Goal: Answer question/provide support: Share knowledge or assist other users

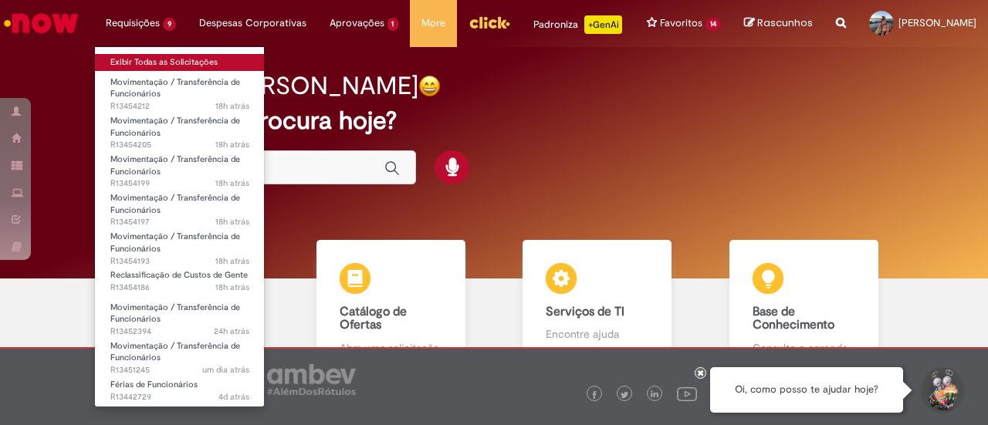
click at [176, 65] on link "Exibir Todas as Solicitações" at bounding box center [180, 62] width 170 height 17
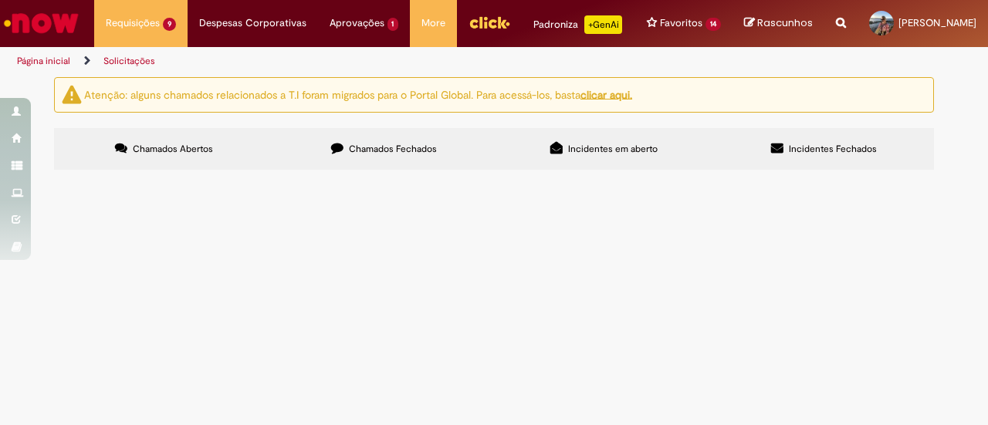
click at [0, 0] on td "Oi Ka, tudo bem? Por favor alterar para CC: BRZB069016 (0015)! Obrigada!" at bounding box center [0, 0] width 0 height 0
click at [0, 0] on span "Oi Ka, tudo bem? Por favor alterar para CC: BRZB069016 (0015)! Obrigada!" at bounding box center [0, 0] width 0 height 0
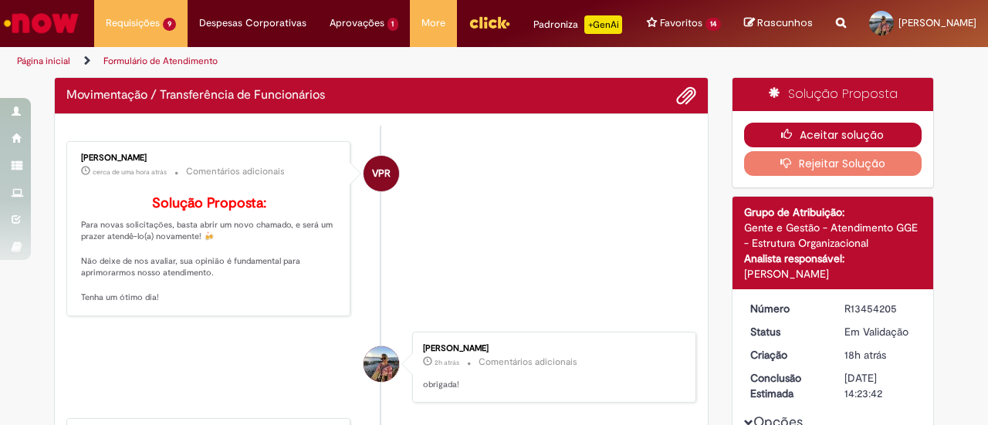
click at [784, 140] on icon "button" at bounding box center [790, 134] width 19 height 11
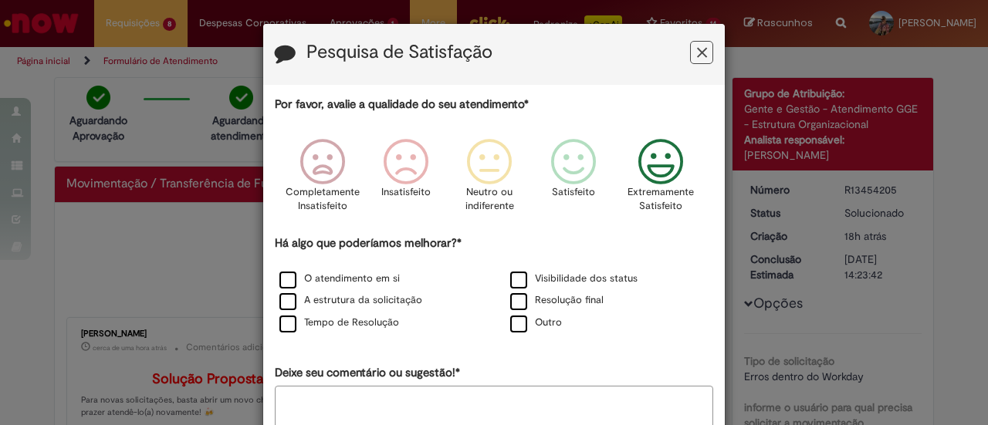
click at [645, 151] on icon "Feedback" at bounding box center [661, 162] width 58 height 46
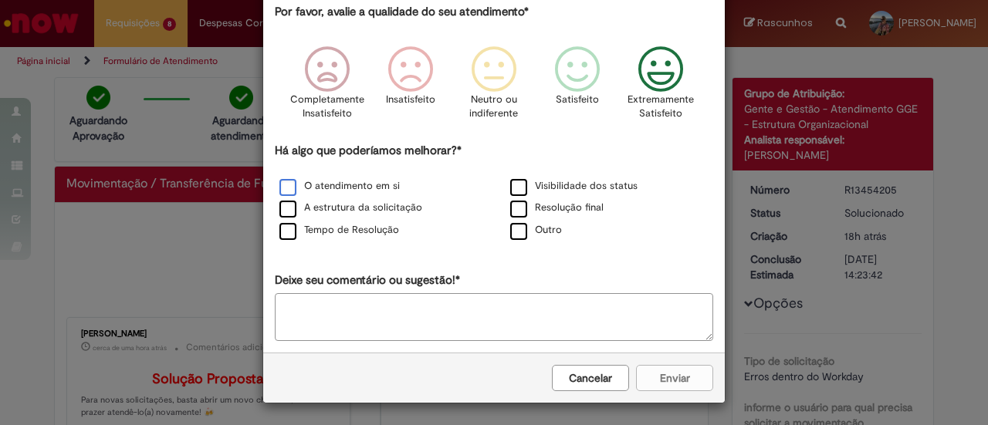
click at [364, 188] on label "O atendimento em si" at bounding box center [339, 186] width 120 height 15
click at [656, 382] on button "Enviar" at bounding box center [674, 379] width 77 height 26
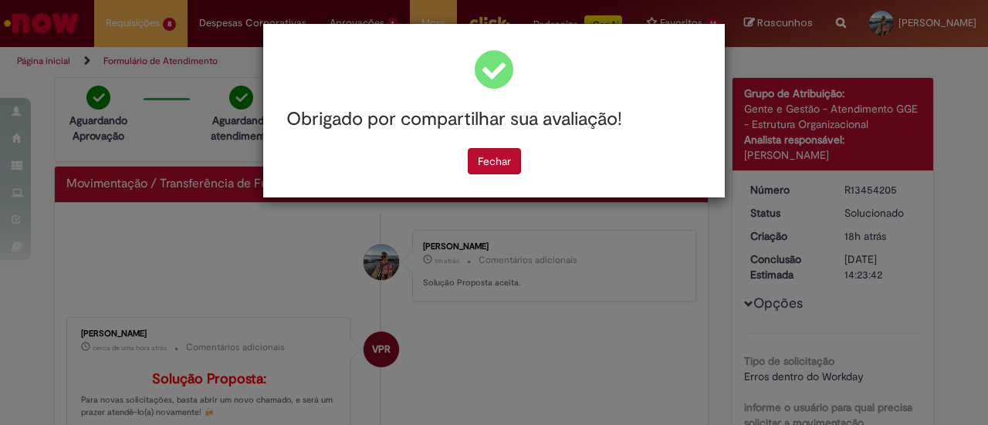
scroll to position [0, 0]
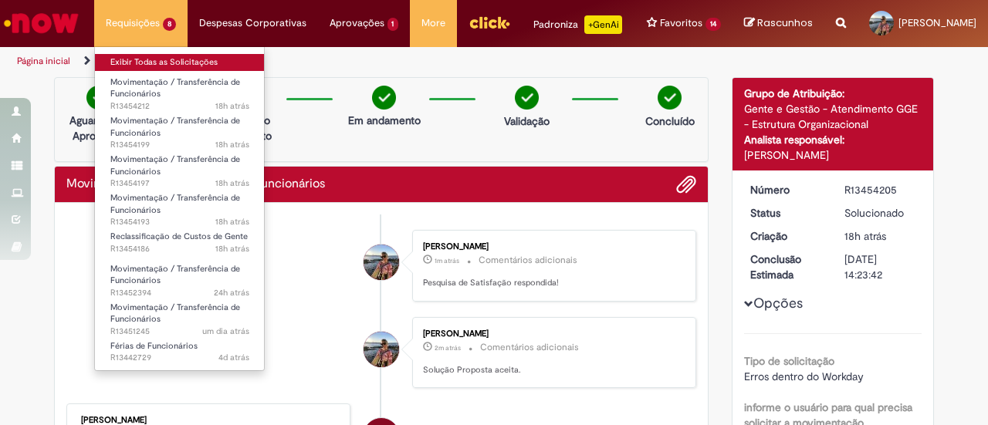
click at [133, 66] on link "Exibir Todas as Solicitações" at bounding box center [180, 62] width 170 height 17
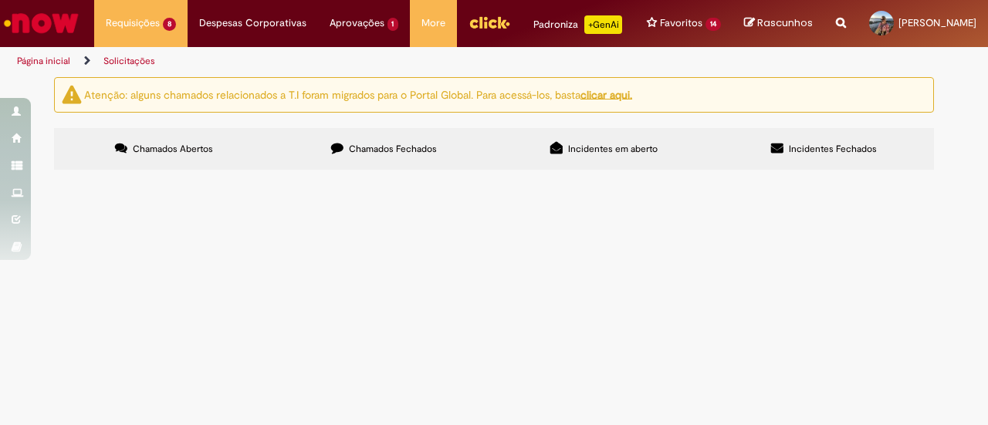
scroll to position [77, 0]
click at [0, 0] on span "Oi Ka, tudo bem? Por favor alterar para CC: BRZB069016 (0015)! Obrigada!" at bounding box center [0, 0] width 0 height 0
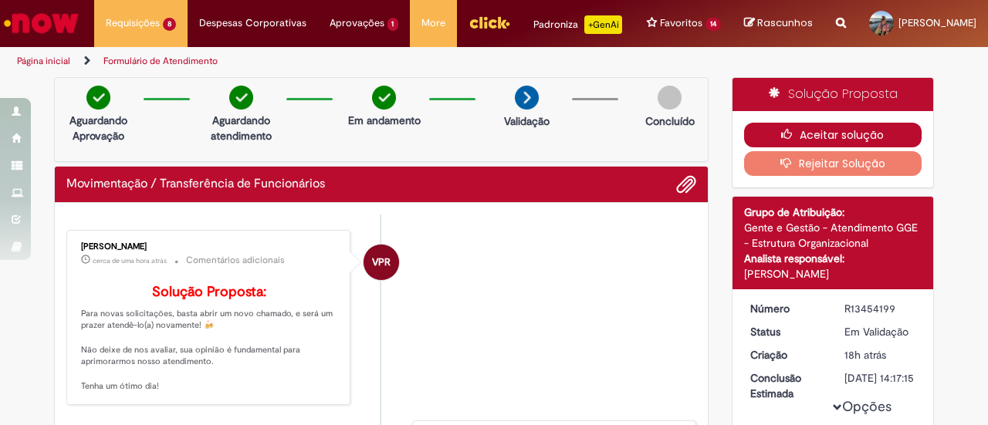
click at [882, 147] on button "Aceitar solução" at bounding box center [833, 135] width 178 height 25
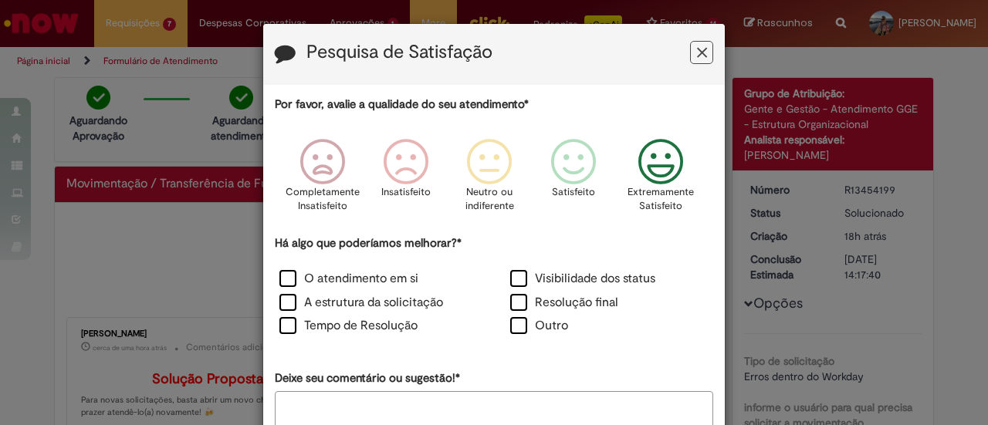
click at [668, 162] on icon "Feedback" at bounding box center [661, 162] width 58 height 46
click at [389, 283] on label "O atendimento em si" at bounding box center [348, 279] width 139 height 18
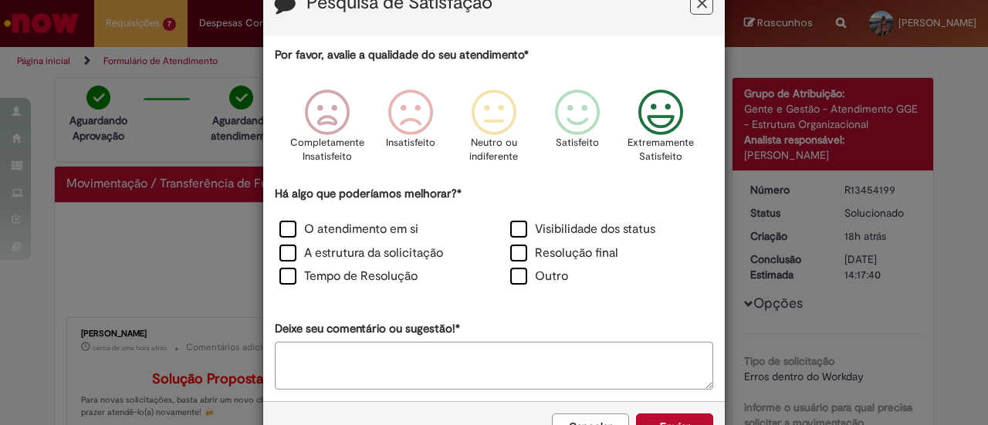
scroll to position [97, 0]
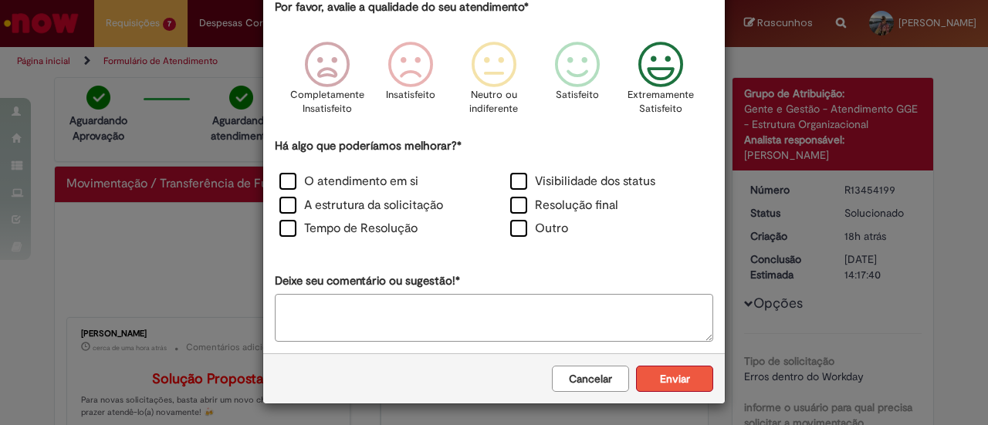
click at [655, 381] on button "Enviar" at bounding box center [674, 379] width 77 height 26
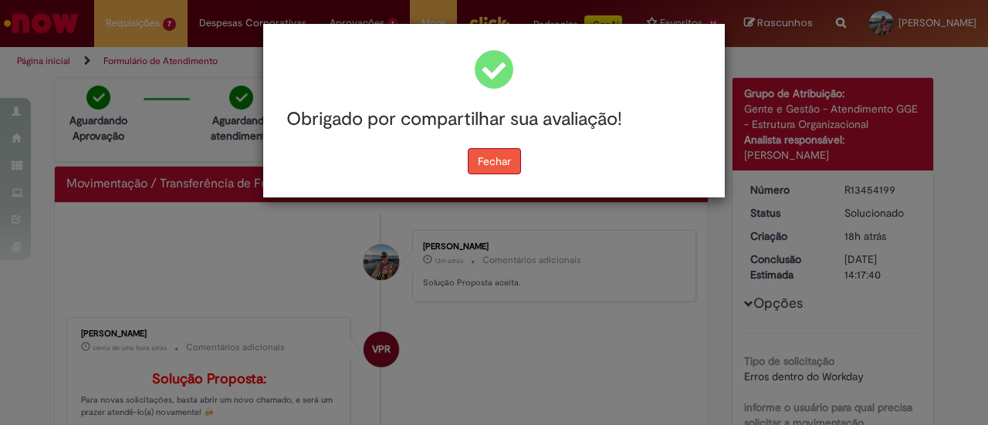
click at [503, 164] on button "Fechar" at bounding box center [494, 161] width 53 height 26
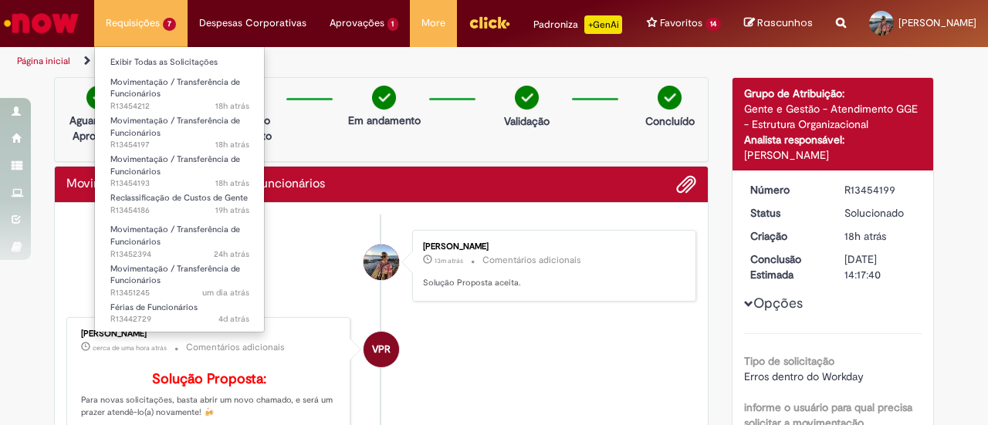
click at [136, 53] on li "Exibir Todas as Solicitações" at bounding box center [180, 61] width 170 height 20
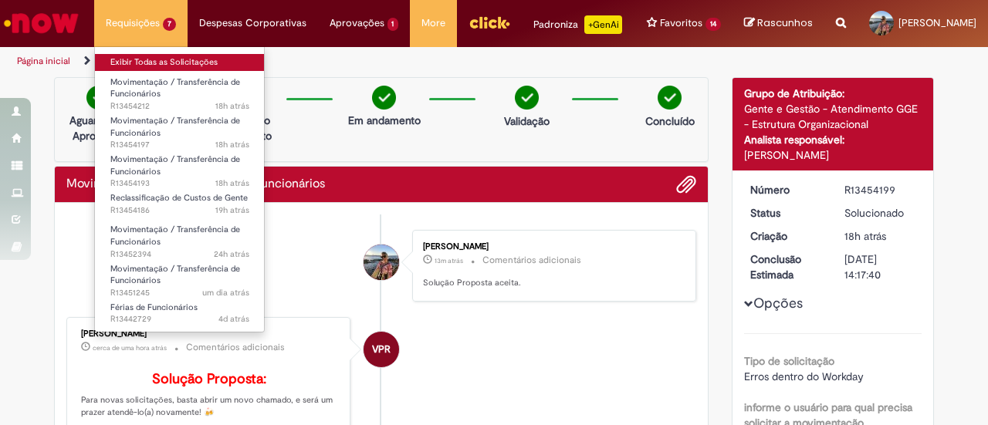
click at [146, 56] on link "Exibir Todas as Solicitações" at bounding box center [180, 62] width 170 height 17
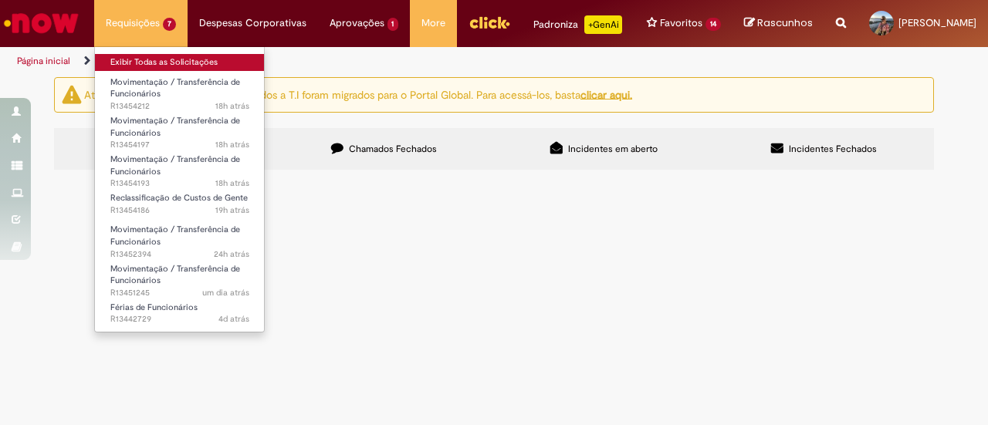
click at [133, 63] on link "Exibir Todas as Solicitações" at bounding box center [180, 62] width 170 height 17
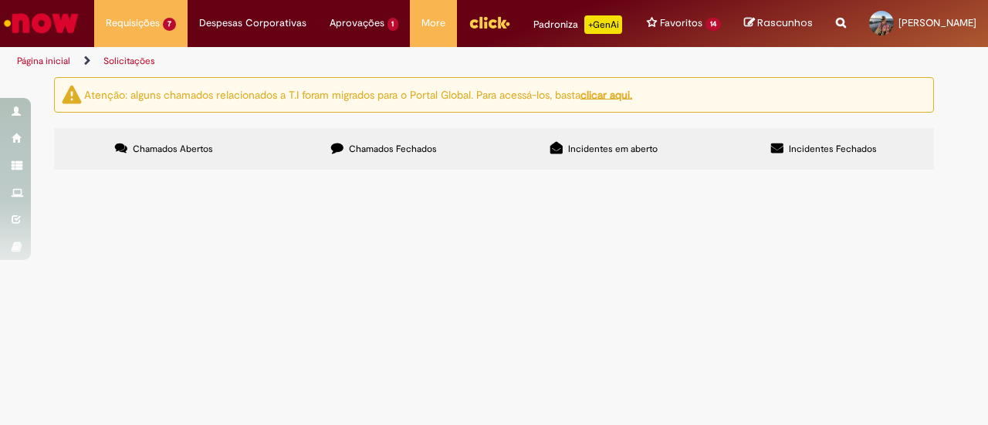
scroll to position [247, 0]
click at [0, 0] on span "Oi Ka. tudo bem? Por favor fazer o change job da Amanda, alterei a posição para…" at bounding box center [0, 0] width 0 height 0
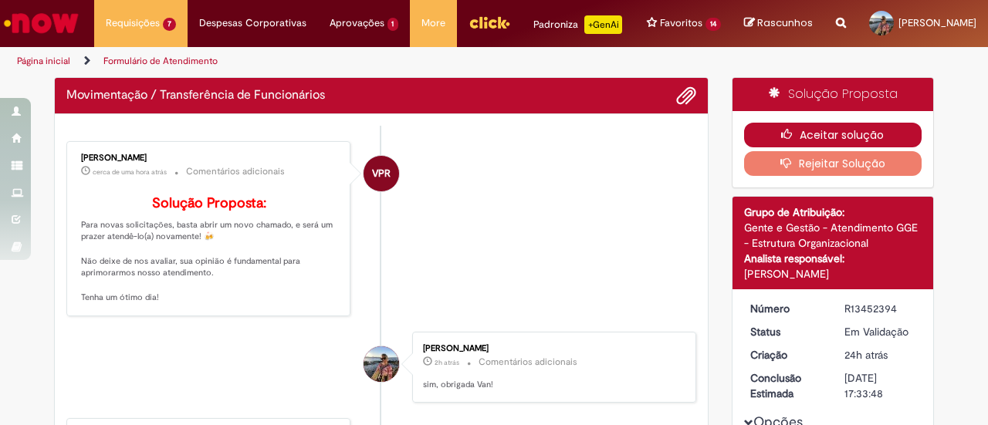
click at [754, 144] on button "Aceitar solução" at bounding box center [833, 135] width 178 height 25
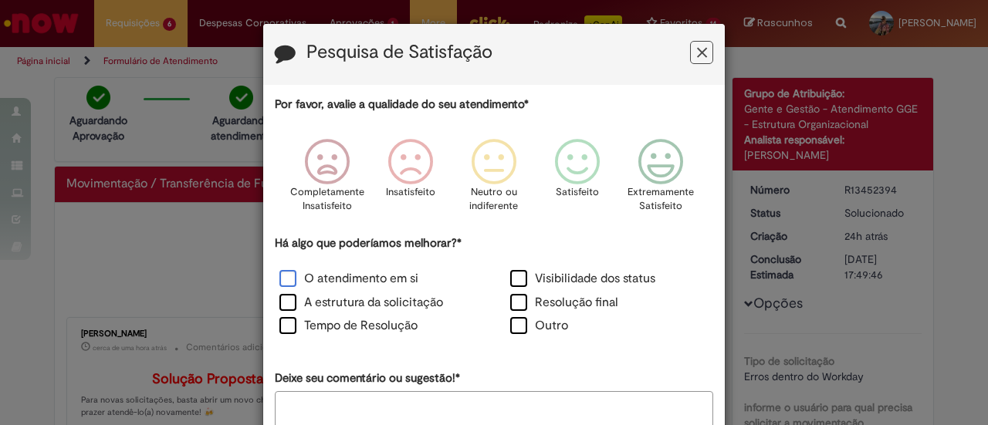
click at [384, 276] on label "O atendimento em si" at bounding box center [348, 279] width 139 height 18
click at [662, 147] on icon "Feedback" at bounding box center [661, 162] width 58 height 46
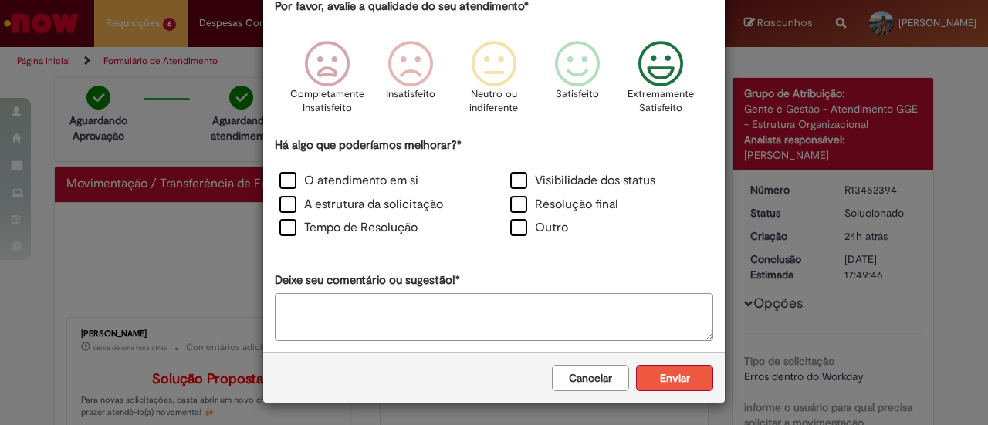
click at [684, 387] on button "Enviar" at bounding box center [674, 378] width 77 height 26
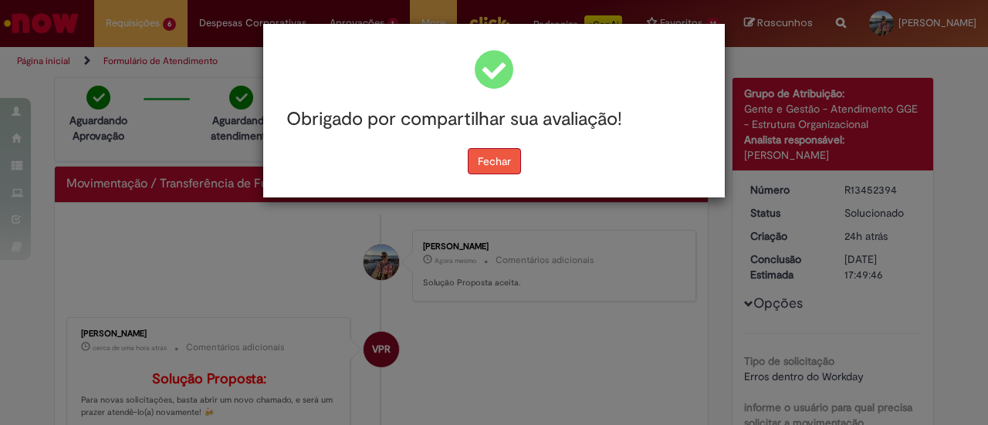
click at [494, 158] on button "Fechar" at bounding box center [494, 161] width 53 height 26
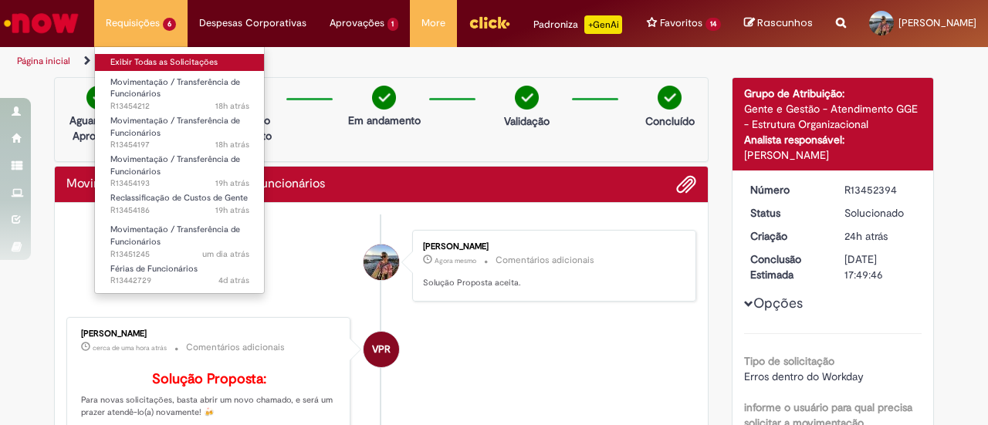
click at [148, 63] on link "Exibir Todas as Solicitações" at bounding box center [180, 62] width 170 height 17
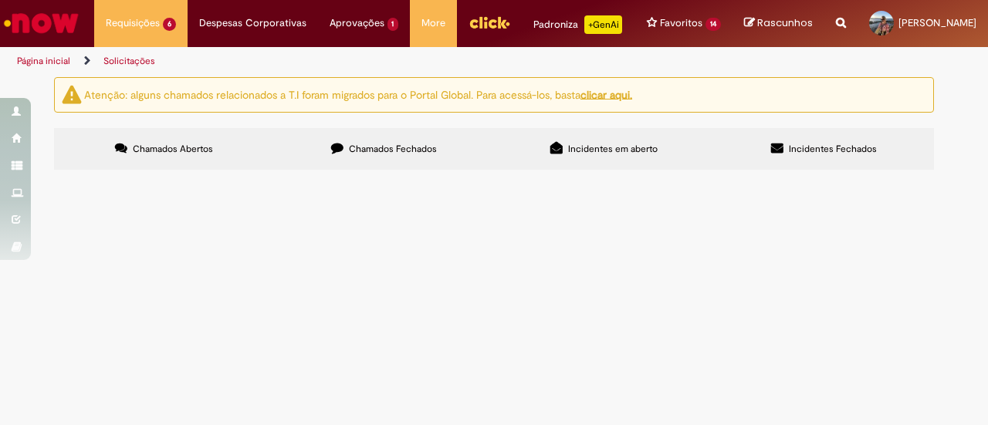
scroll to position [40, 0]
click at [0, 0] on span "Oi Ka, tudo bem? Por favor alterar para CC: BRZB069016! Obrigada!" at bounding box center [0, 0] width 0 height 0
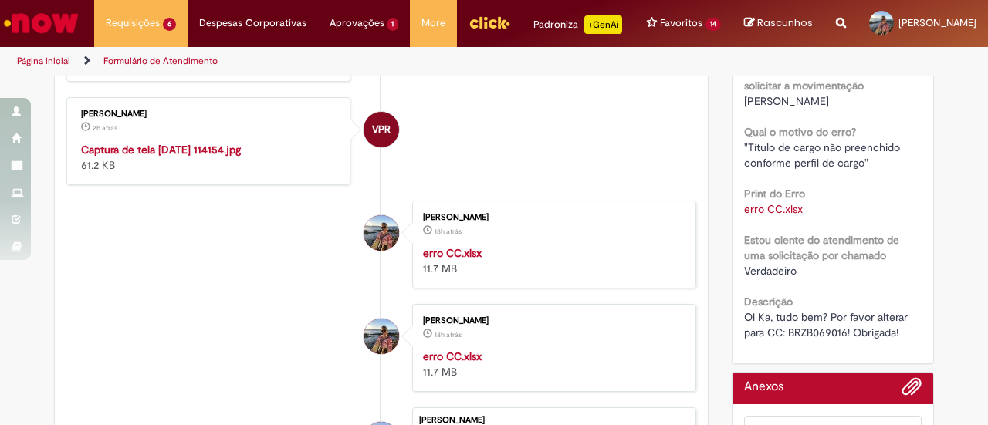
scroll to position [463, 0]
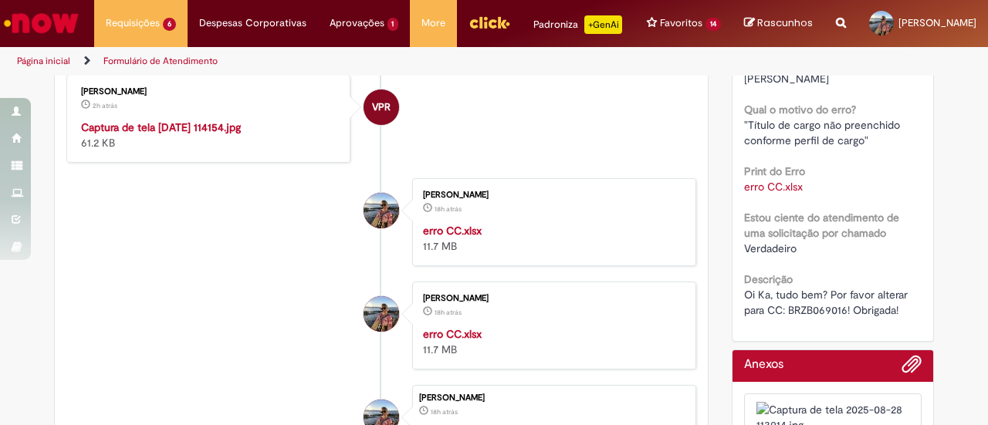
click at [189, 120] on img "Histórico de tíquete" at bounding box center [209, 120] width 257 height 0
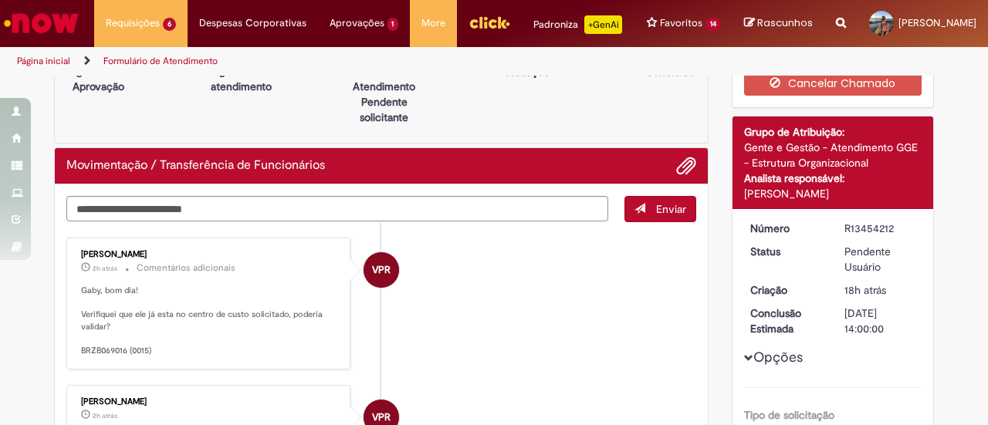
scroll to position [0, 0]
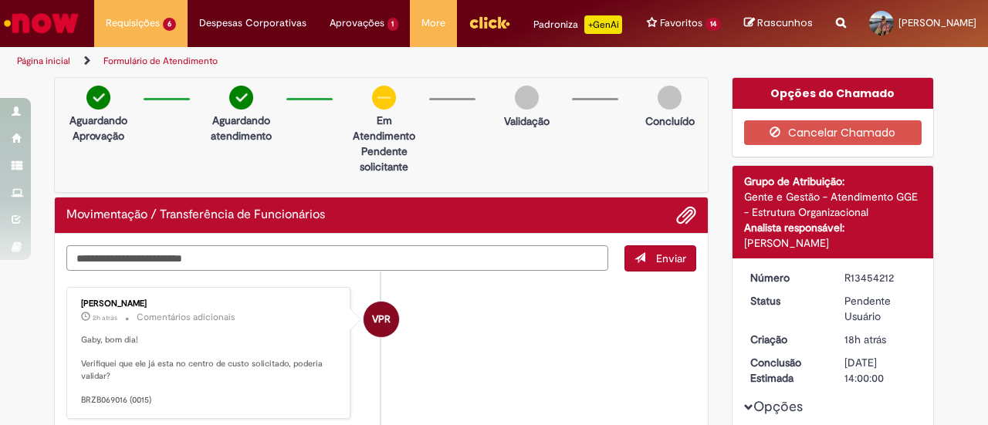
click at [399, 269] on textarea "Digite sua mensagem aqui..." at bounding box center [337, 258] width 542 height 25
type textarea "**********"
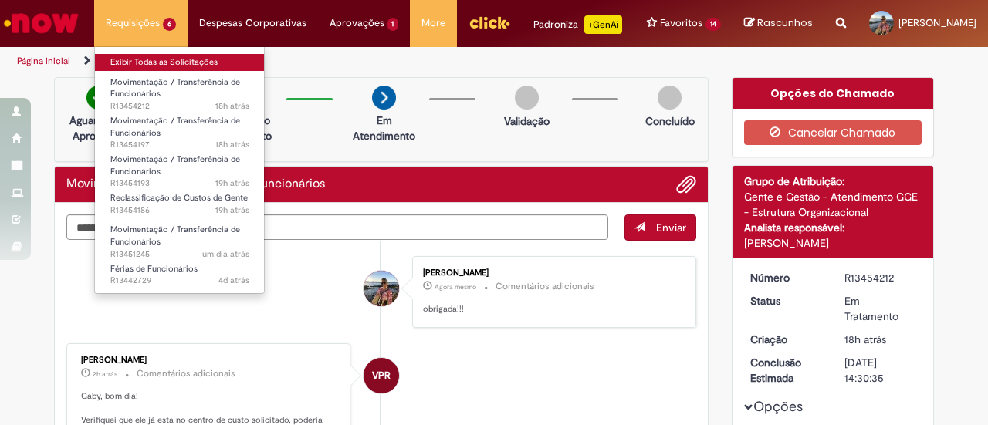
click at [147, 60] on link "Exibir Todas as Solicitações" at bounding box center [180, 62] width 170 height 17
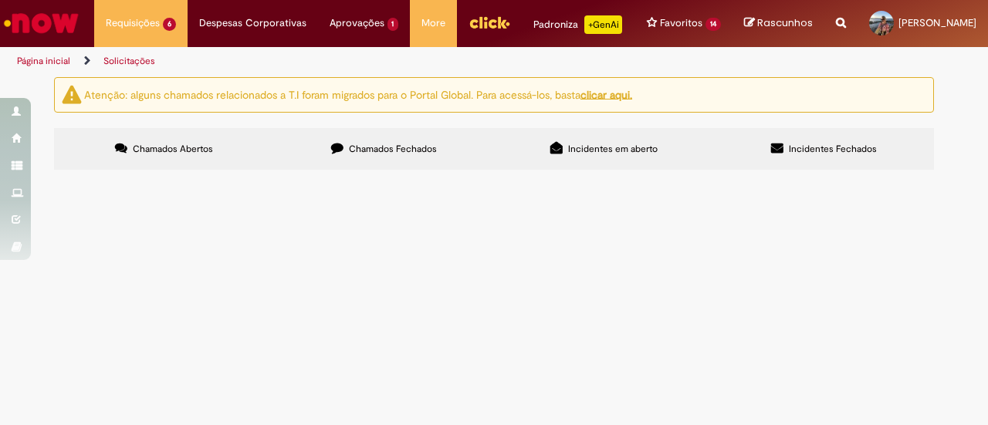
scroll to position [195, 0]
click at [0, 0] on span "Oi Ka, tudo bem? Por favor alterar para CC: BRZB127132 ! Obrigada!" at bounding box center [0, 0] width 0 height 0
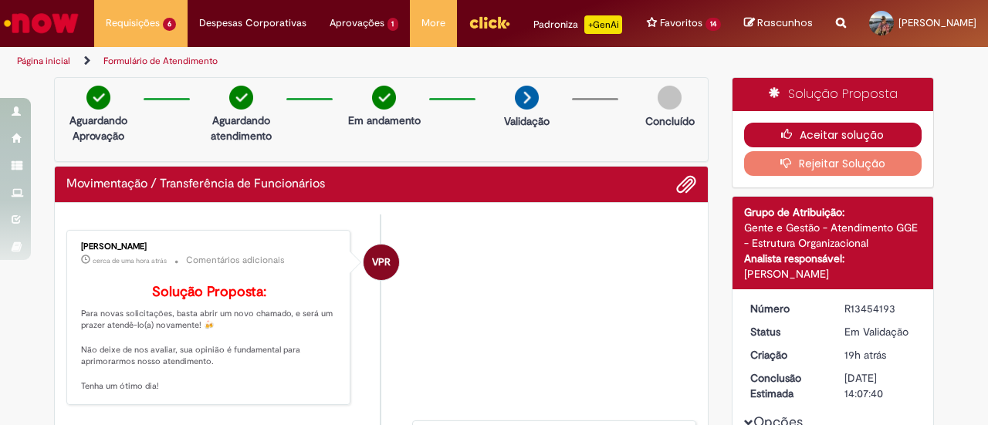
click at [834, 147] on button "Aceitar solução" at bounding box center [833, 135] width 178 height 25
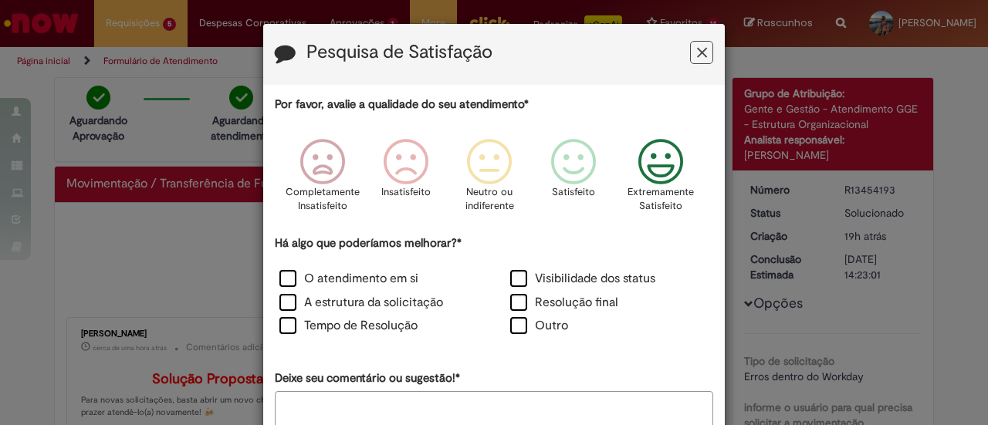
click at [644, 166] on icon "Feedback" at bounding box center [661, 162] width 58 height 46
click at [323, 277] on label "O atendimento em si" at bounding box center [348, 279] width 139 height 18
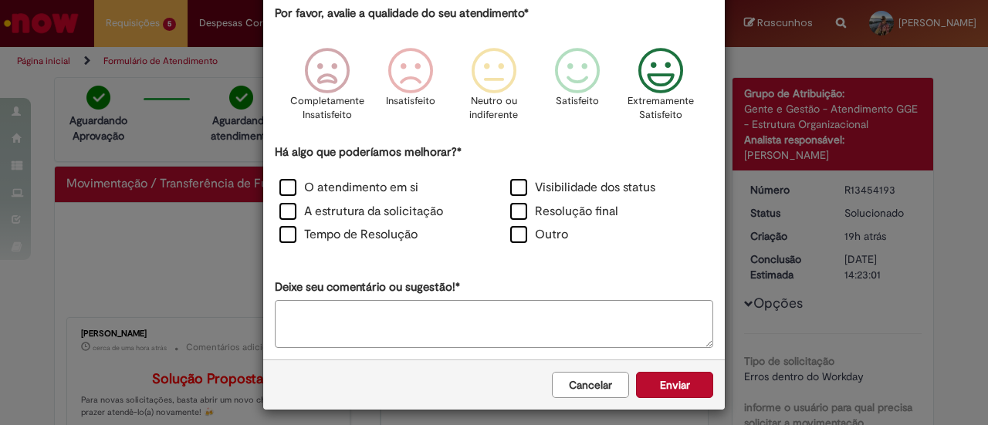
scroll to position [97, 0]
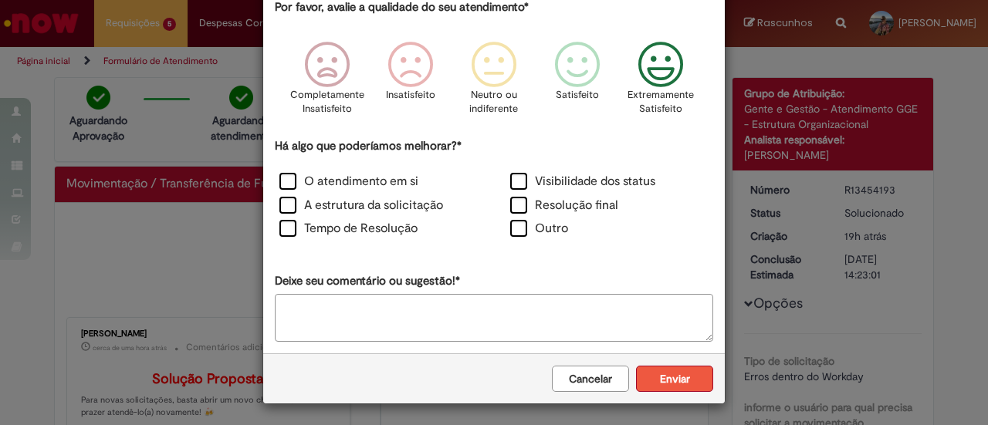
click at [686, 378] on button "Enviar" at bounding box center [674, 379] width 77 height 26
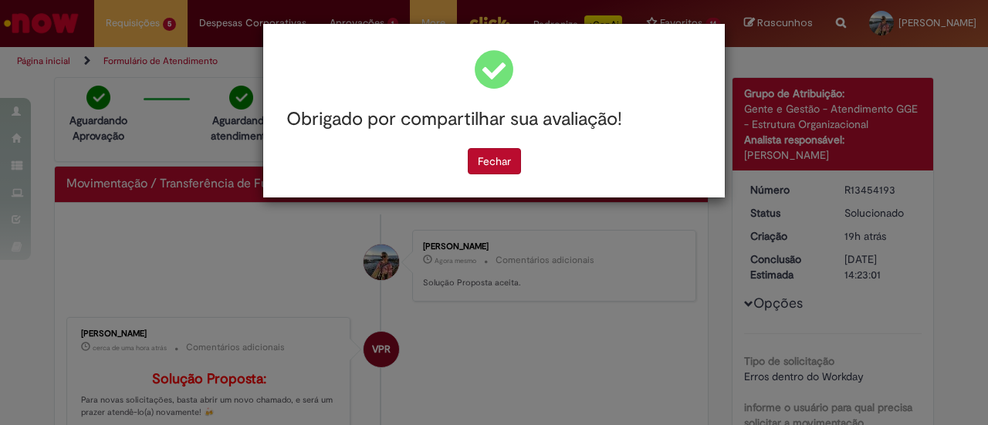
scroll to position [0, 0]
click at [489, 155] on button "Fechar" at bounding box center [494, 161] width 53 height 26
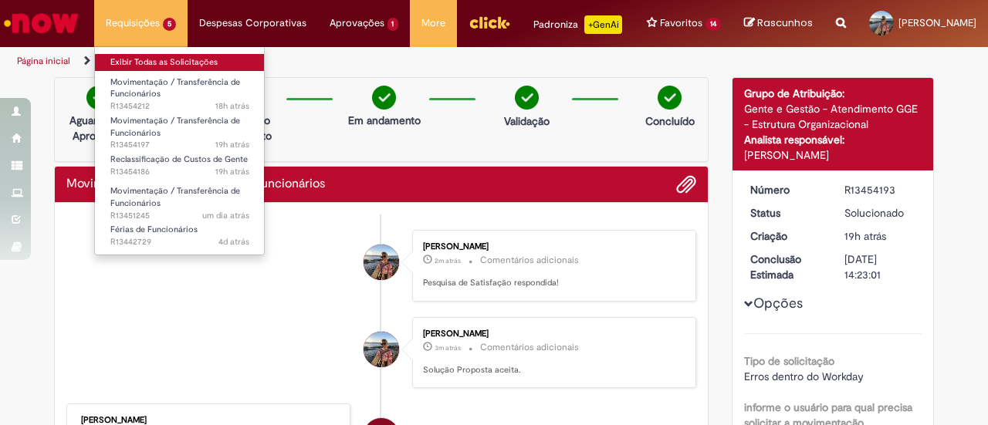
click at [147, 59] on link "Exibir Todas as Solicitações" at bounding box center [180, 62] width 170 height 17
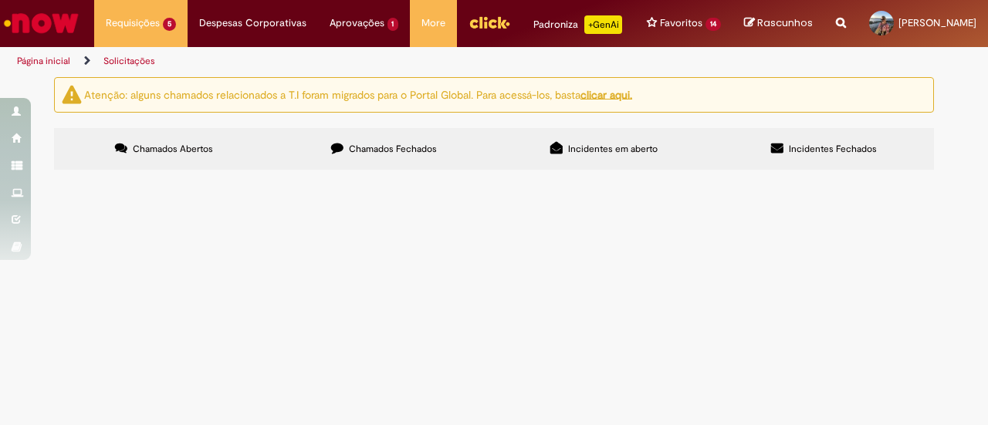
click at [0, 0] on span "Oi Ka, tudo bem? Por favor alterar para CC: BRZB069016 (0015)! Obrigada!" at bounding box center [0, 0] width 0 height 0
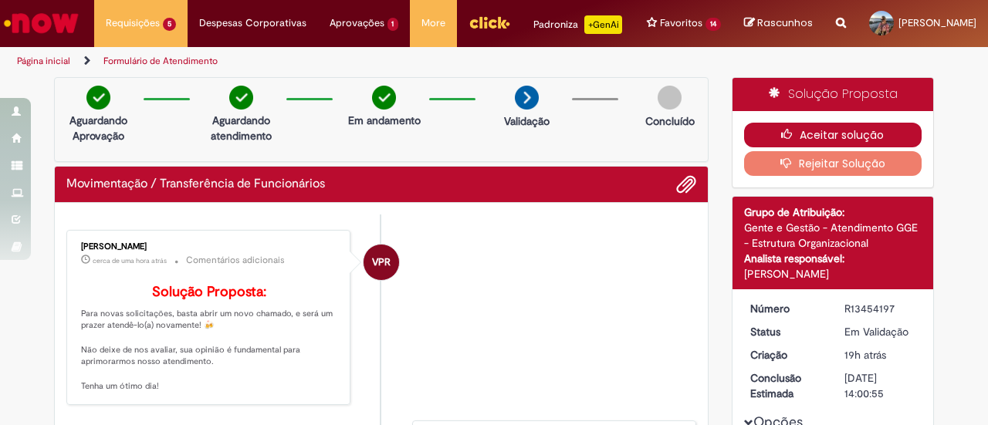
click at [833, 144] on button "Aceitar solução" at bounding box center [833, 135] width 178 height 25
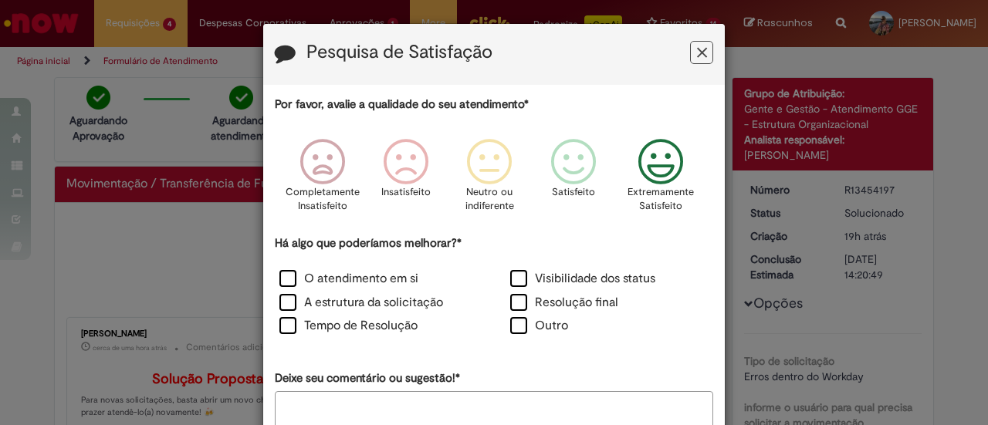
click at [648, 172] on icon "Feedback" at bounding box center [661, 162] width 58 height 46
click at [388, 279] on label "O atendimento em si" at bounding box center [348, 279] width 139 height 18
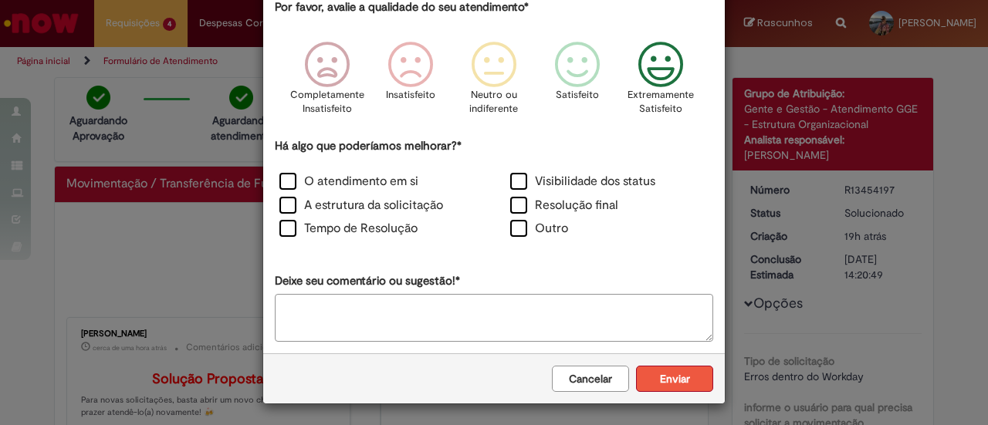
click at [685, 377] on button "Enviar" at bounding box center [674, 379] width 77 height 26
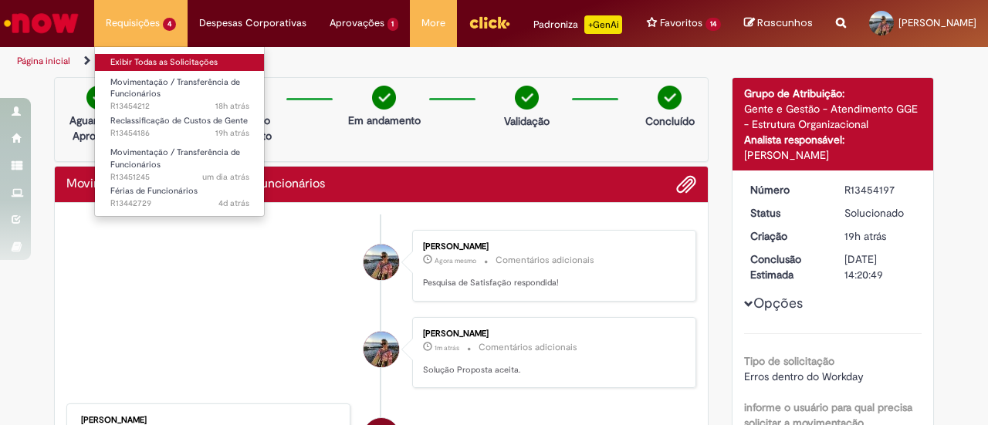
click at [136, 58] on link "Exibir Todas as Solicitações" at bounding box center [180, 62] width 170 height 17
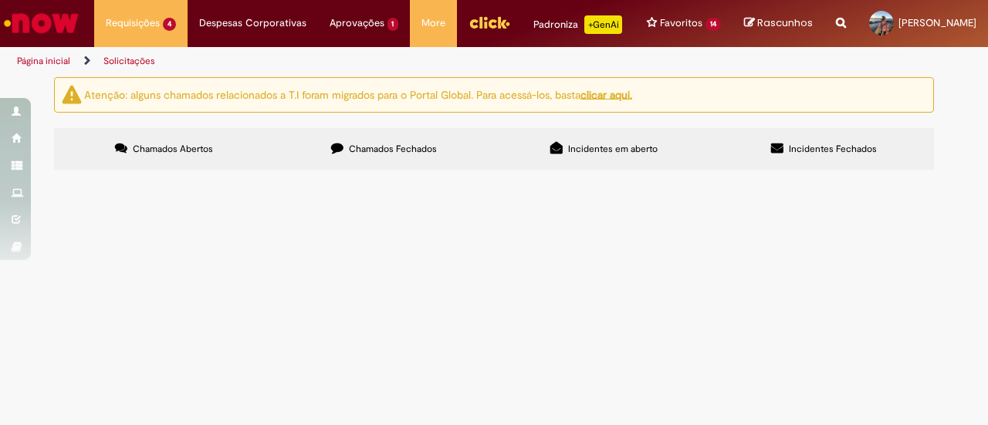
scroll to position [77, 0]
click at [0, 0] on span "Ka, tudo bem? Por favor promover a Bia na mesma posição. A posição da Bia agora…" at bounding box center [0, 0] width 0 height 0
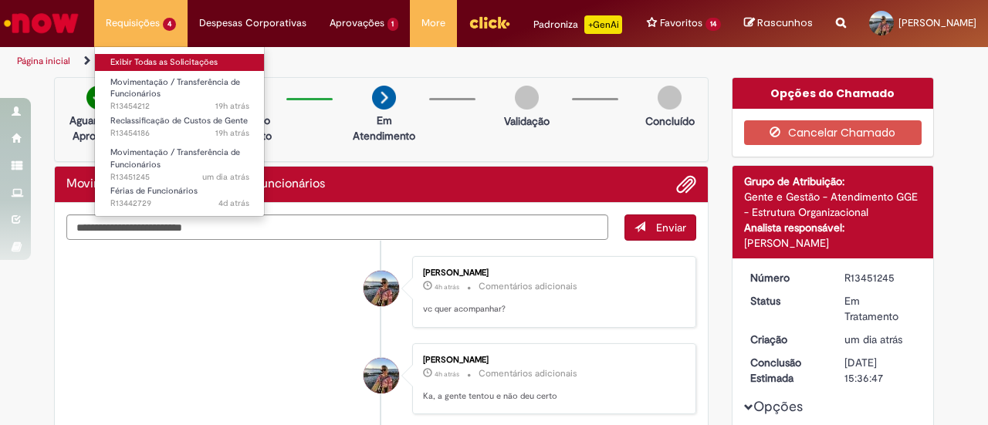
click at [152, 69] on link "Exibir Todas as Solicitações" at bounding box center [180, 62] width 170 height 17
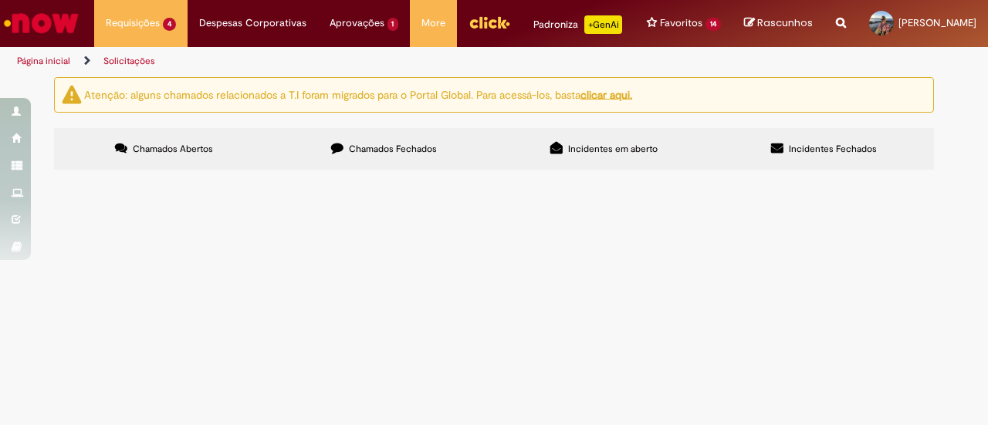
click at [0, 0] on td "Ka, tudo bem? Por favor promover a Bia na mesma posição. A posição da Bia agora…" at bounding box center [0, 0] width 0 height 0
click at [0, 0] on span "Ka, tudo bem? Por favor promover a Bia na mesma posição. A posição da Bia agora…" at bounding box center [0, 0] width 0 height 0
